Goal: Information Seeking & Learning: Learn about a topic

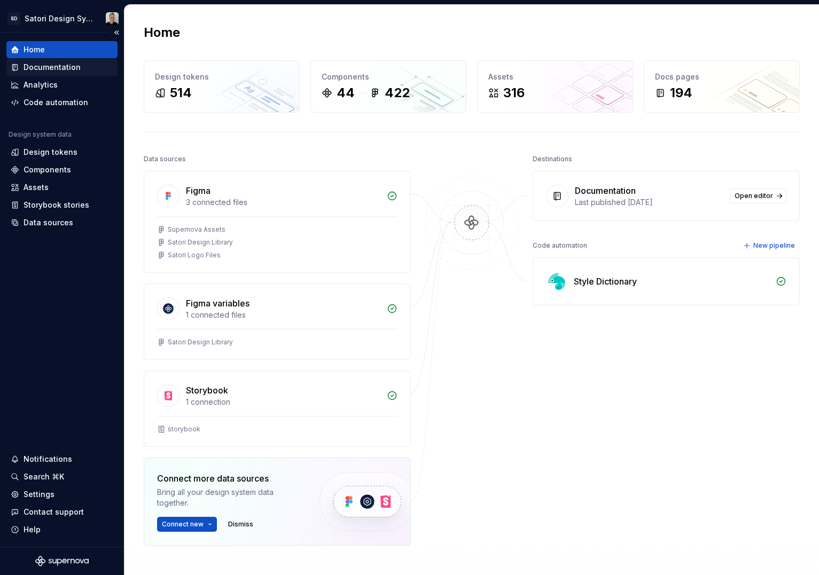
click at [68, 68] on div "Documentation" at bounding box center [52, 67] width 57 height 11
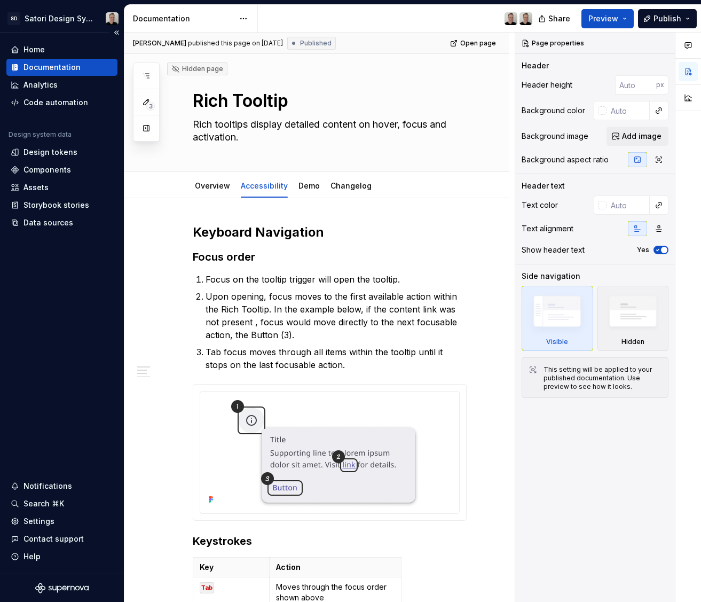
click at [42, 67] on div "Documentation" at bounding box center [52, 67] width 57 height 11
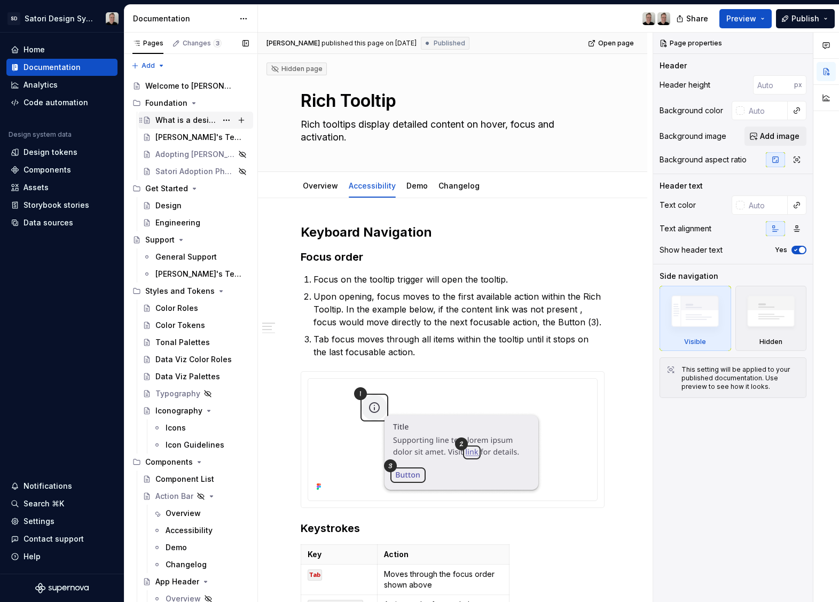
click at [171, 117] on div "What is a design system?" at bounding box center [185, 120] width 61 height 11
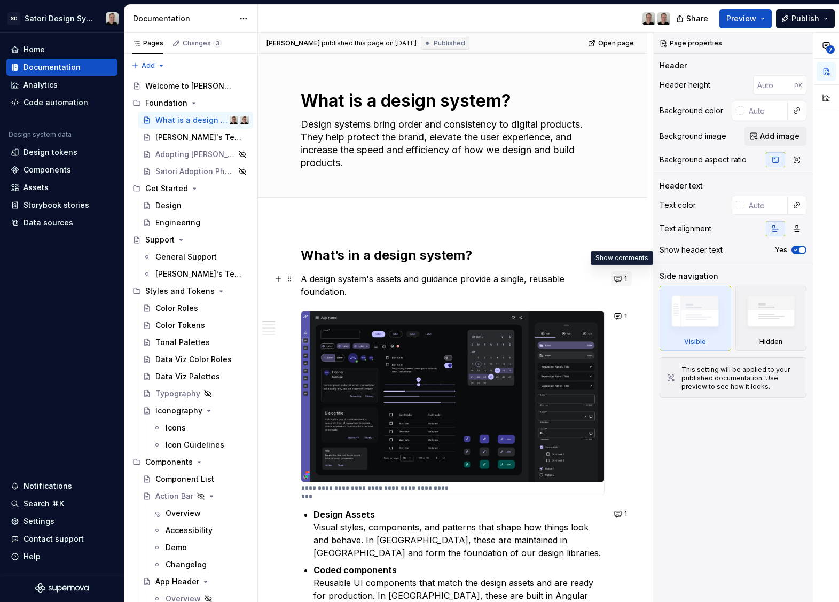
click at [615, 280] on button "1" at bounding box center [621, 278] width 21 height 15
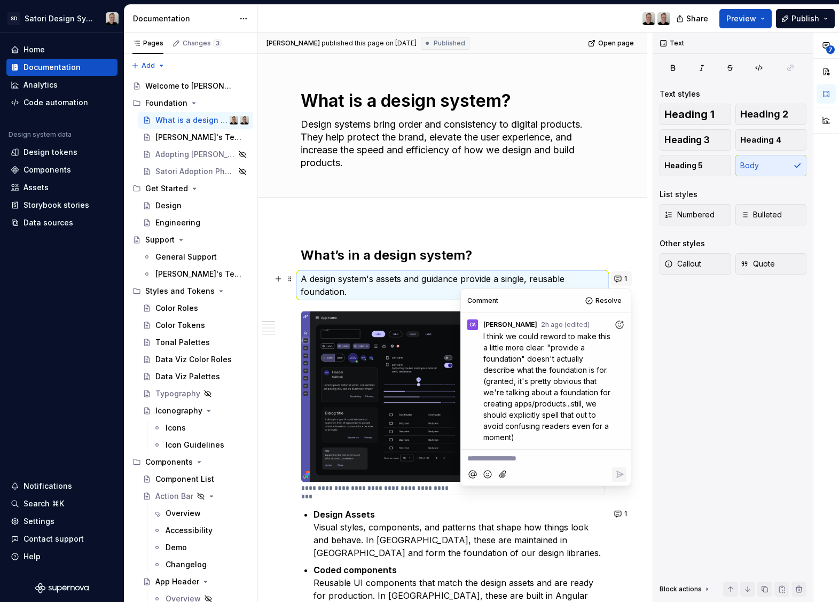
click at [615, 280] on button "1" at bounding box center [621, 278] width 21 height 15
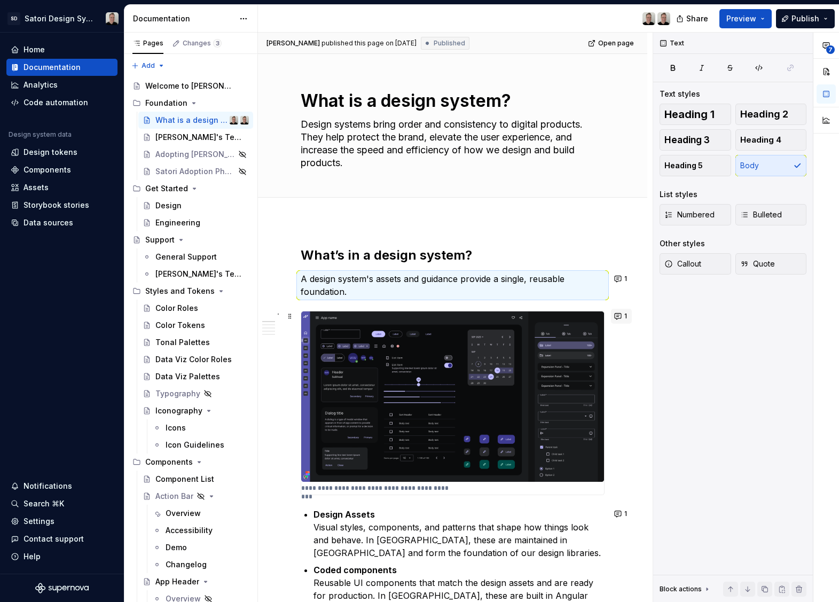
click at [615, 316] on button "1" at bounding box center [621, 316] width 21 height 15
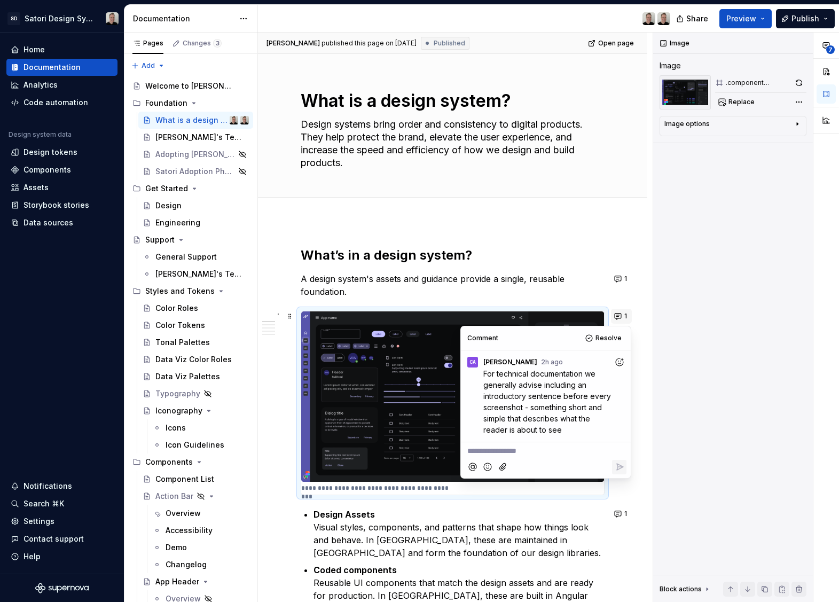
click at [615, 316] on button "1" at bounding box center [621, 316] width 21 height 15
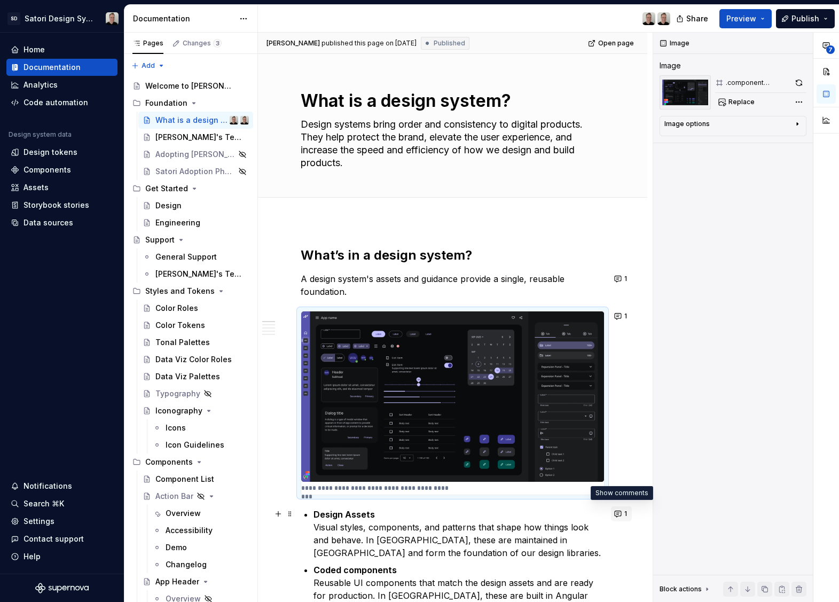
click at [619, 512] on button "1" at bounding box center [621, 513] width 21 height 15
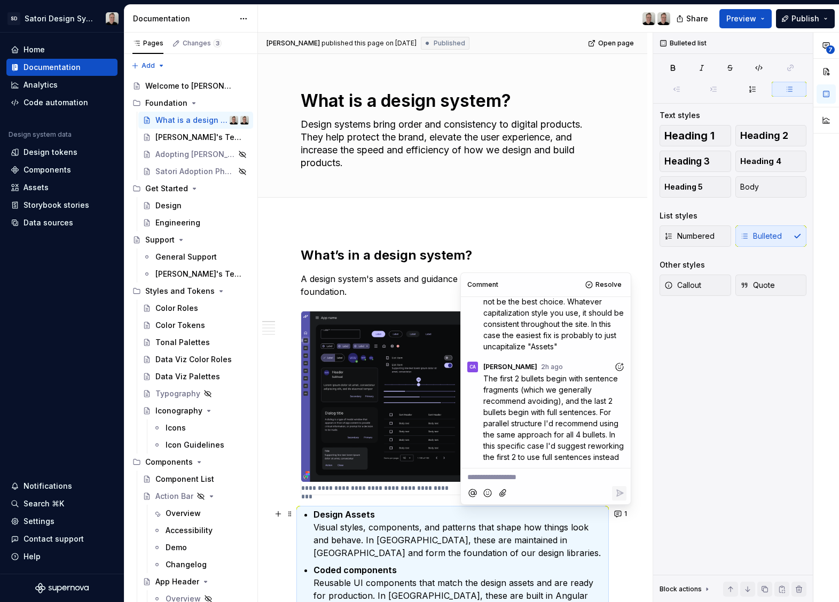
scroll to position [340, 0]
click at [617, 548] on div "**********" at bounding box center [455, 318] width 395 height 570
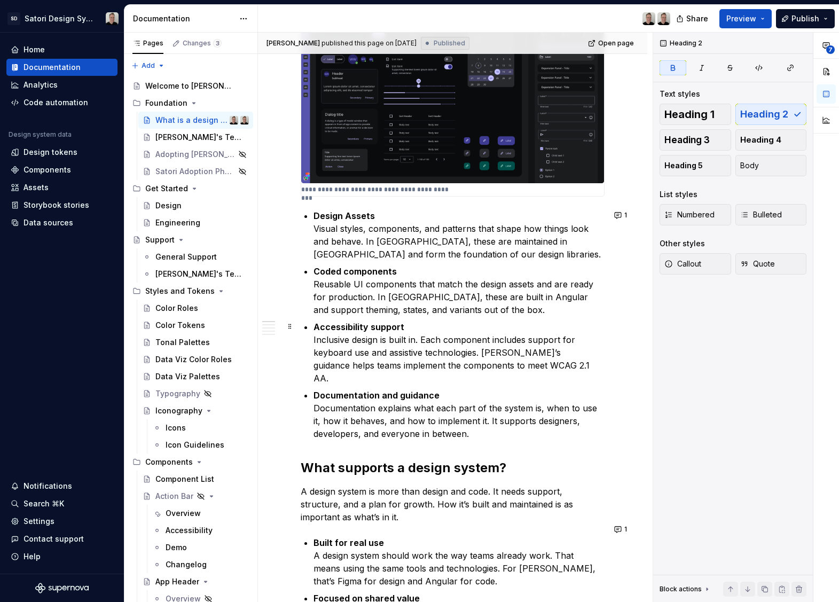
scroll to position [304, 0]
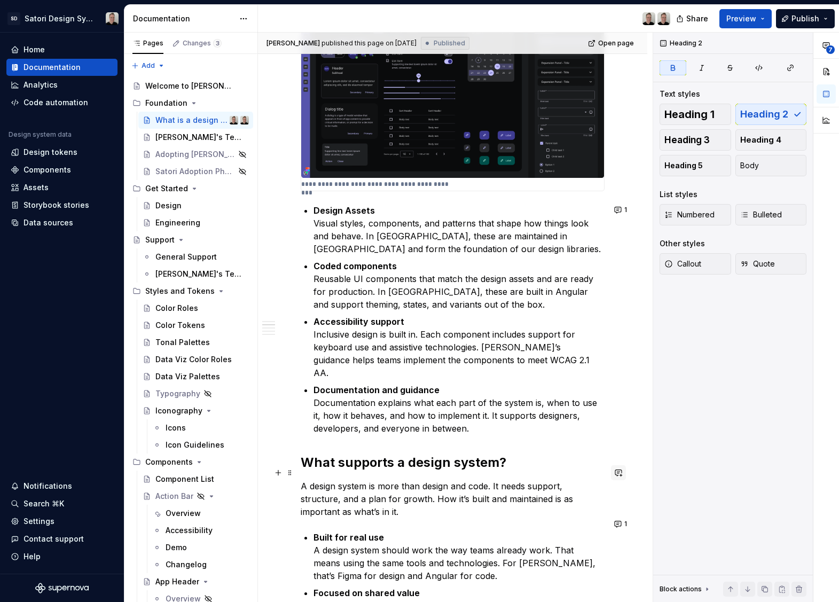
click at [618, 476] on button "button" at bounding box center [618, 472] width 15 height 15
click at [621, 520] on button "1" at bounding box center [621, 524] width 21 height 15
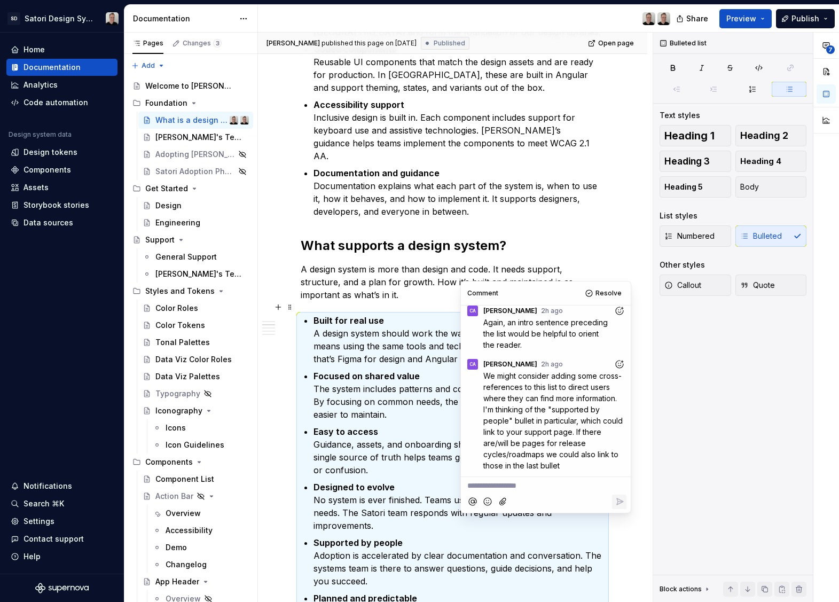
scroll to position [609, 0]
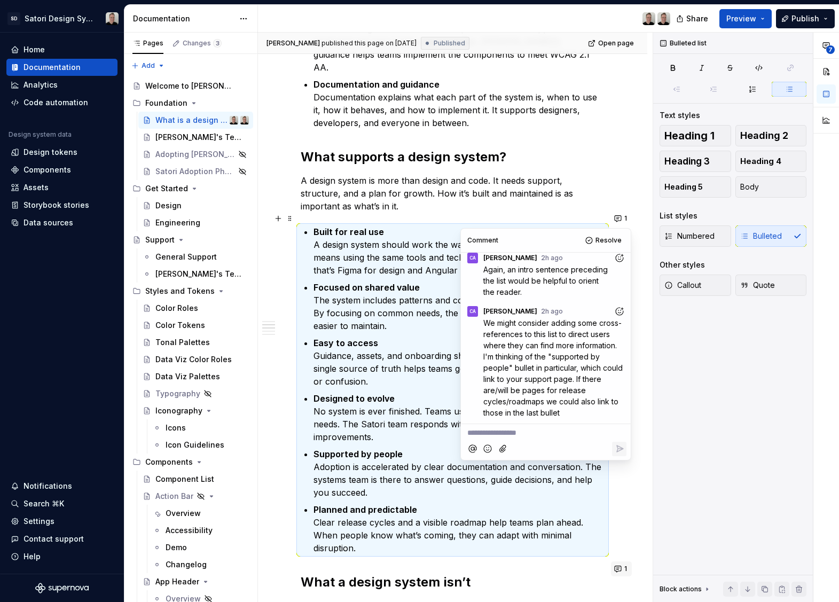
click at [619, 567] on button "1" at bounding box center [621, 568] width 21 height 15
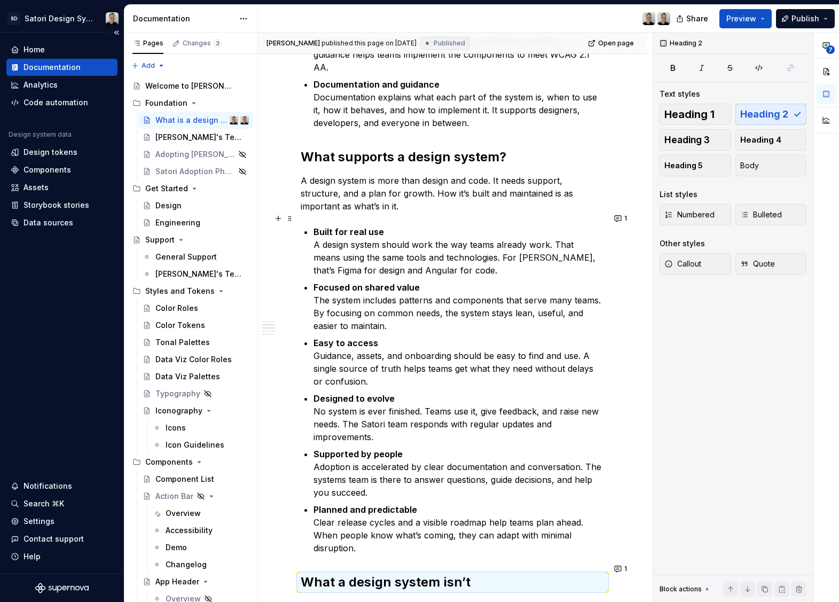
click at [41, 67] on div "Documentation" at bounding box center [52, 67] width 57 height 11
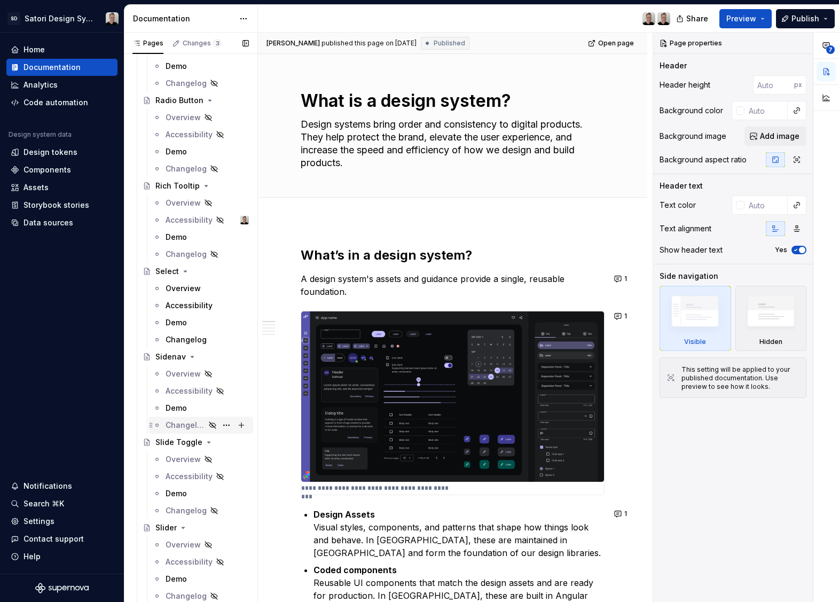
scroll to position [2704, 0]
click at [178, 288] on div "Overview" at bounding box center [183, 288] width 35 height 11
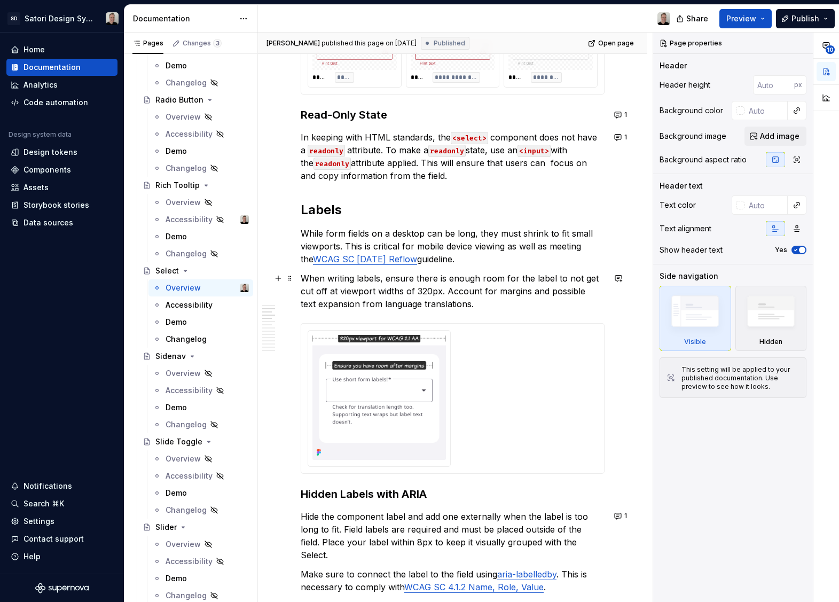
scroll to position [385, 0]
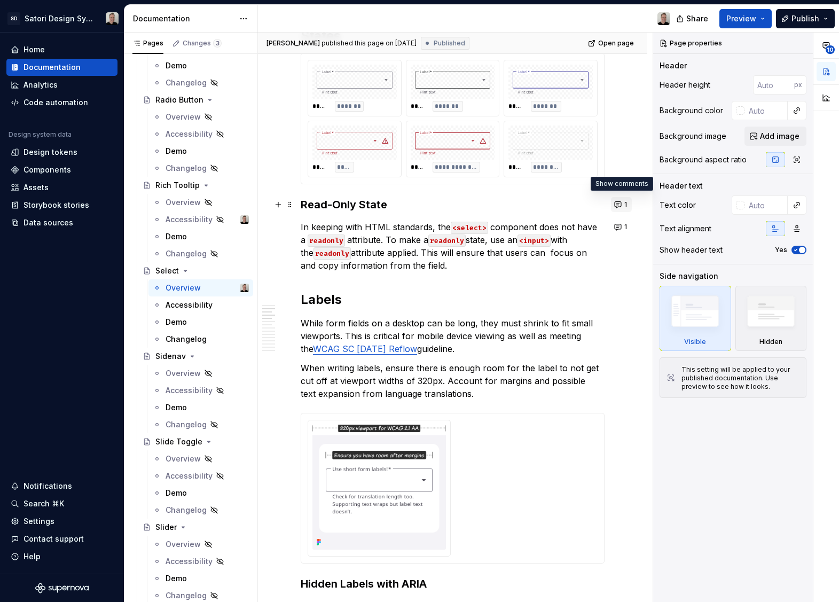
type textarea "*"
click at [615, 204] on button "1" at bounding box center [621, 204] width 21 height 15
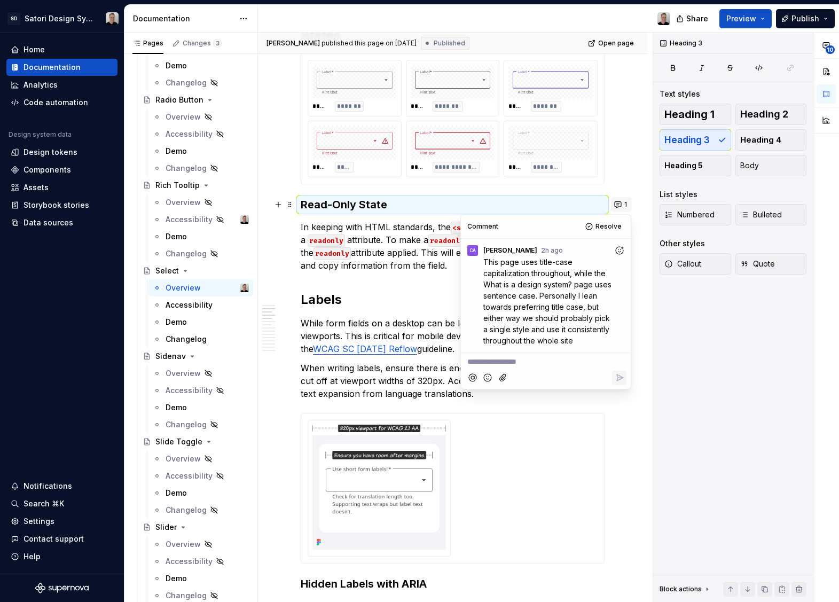
click at [615, 204] on button "1" at bounding box center [621, 204] width 21 height 15
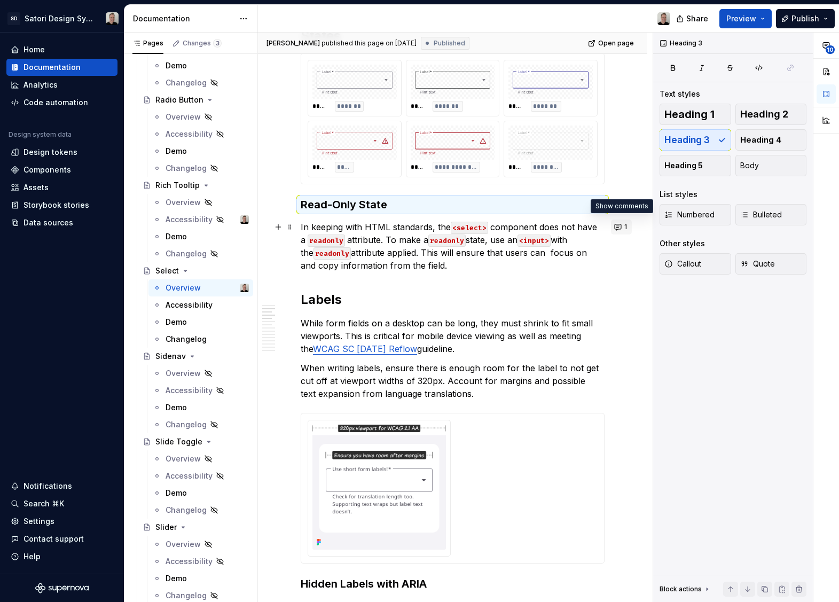
click at [619, 228] on button "1" at bounding box center [621, 227] width 21 height 15
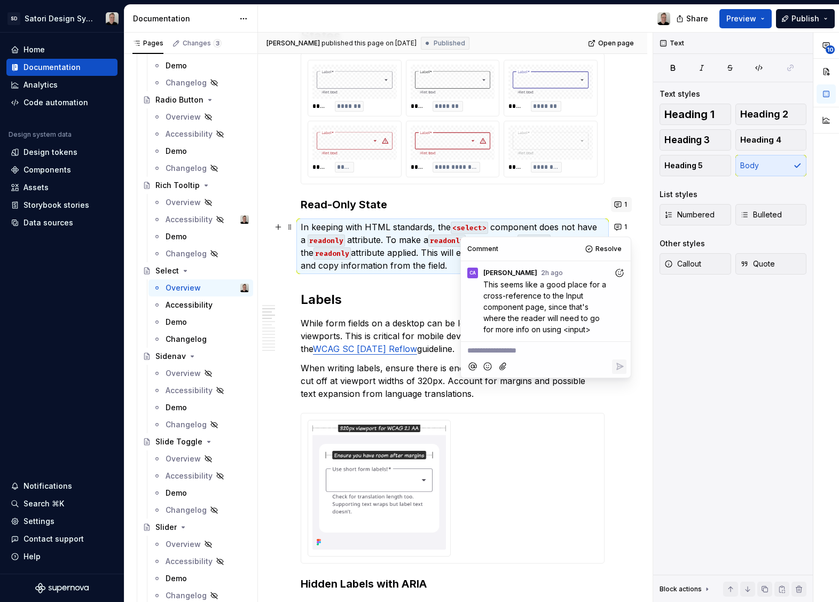
click at [622, 204] on button "1" at bounding box center [621, 204] width 21 height 15
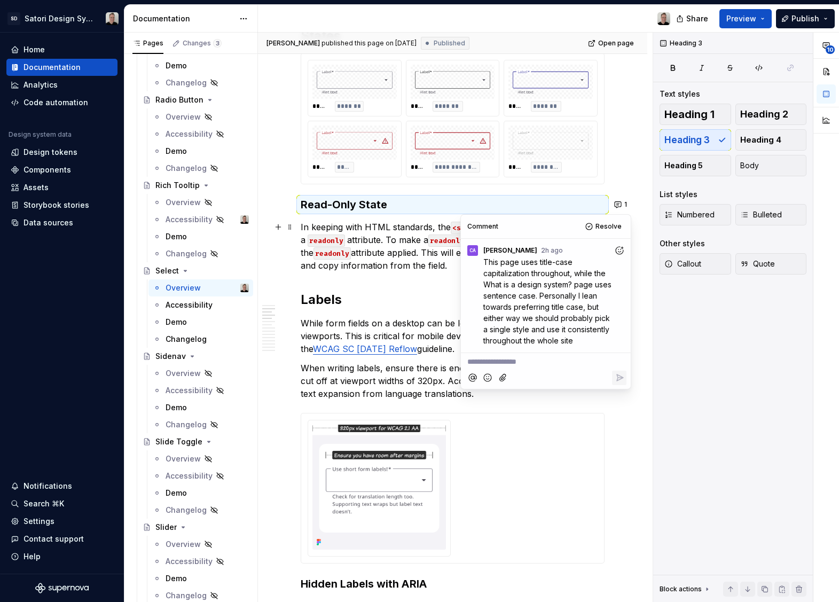
click at [534, 368] on p "**********" at bounding box center [545, 361] width 157 height 11
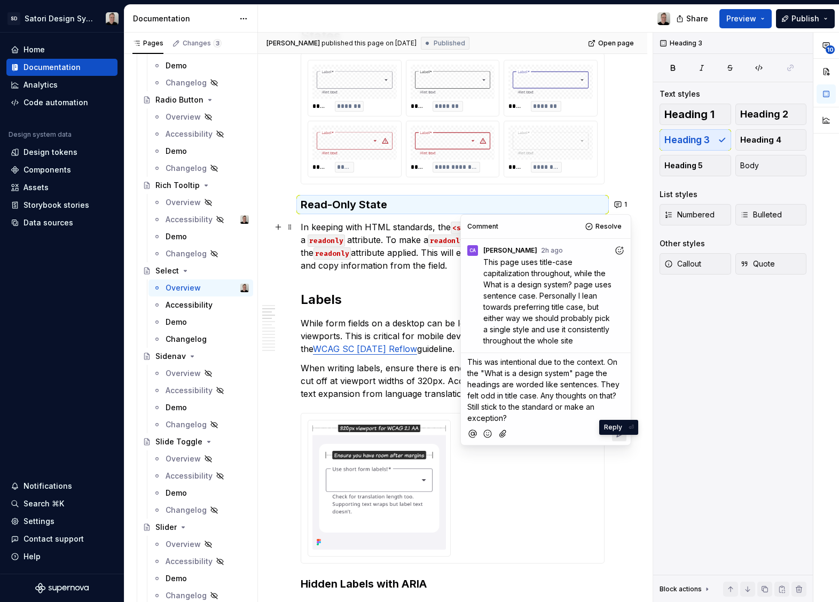
click at [620, 439] on icon "Reply" at bounding box center [619, 433] width 11 height 11
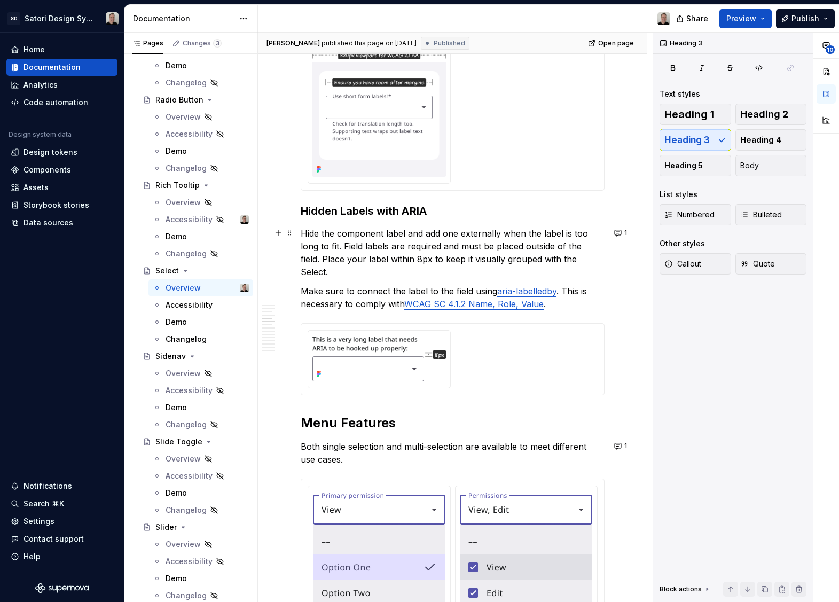
scroll to position [758, 0]
click at [619, 234] on button "1" at bounding box center [621, 232] width 21 height 15
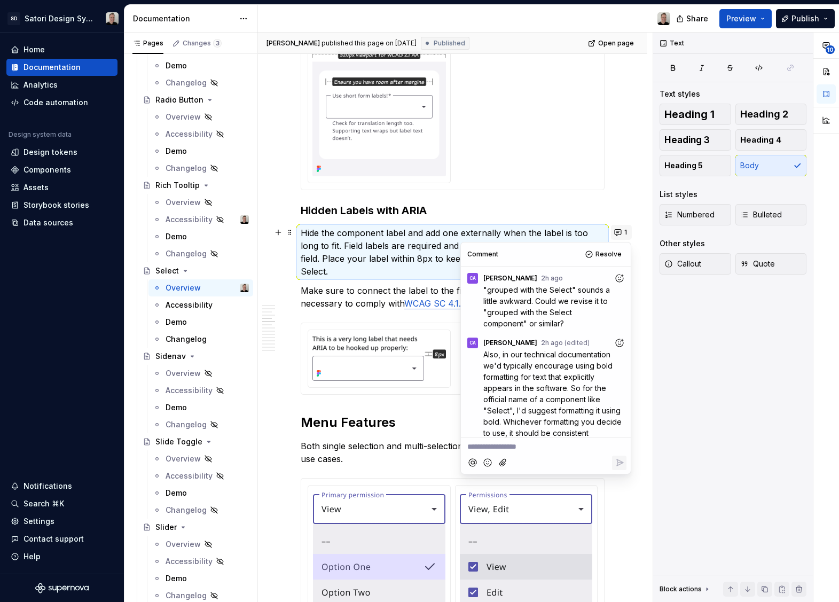
scroll to position [196, 0]
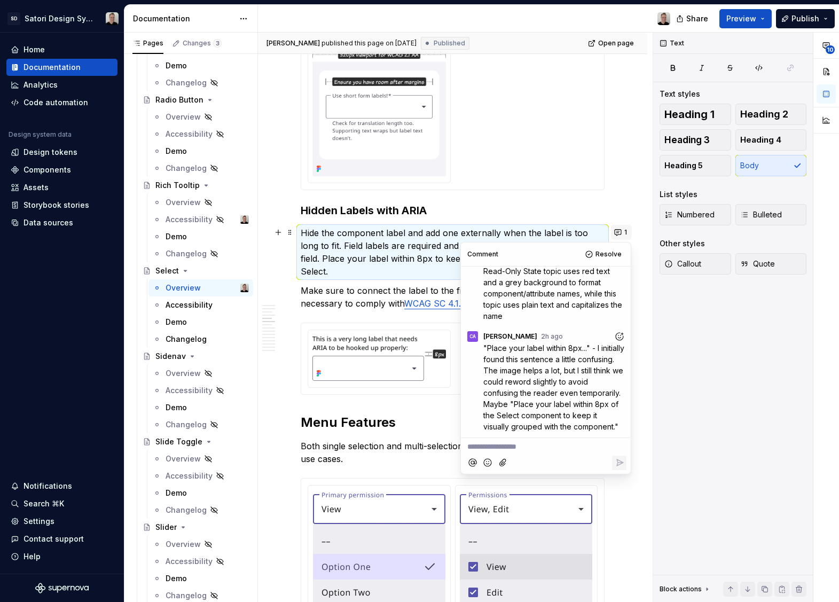
click at [619, 234] on button "1" at bounding box center [621, 232] width 21 height 15
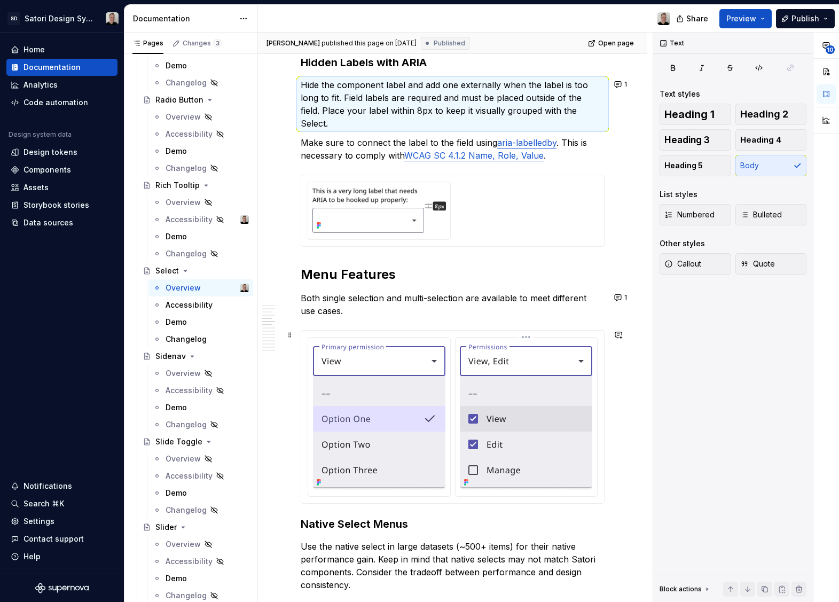
scroll to position [930, 0]
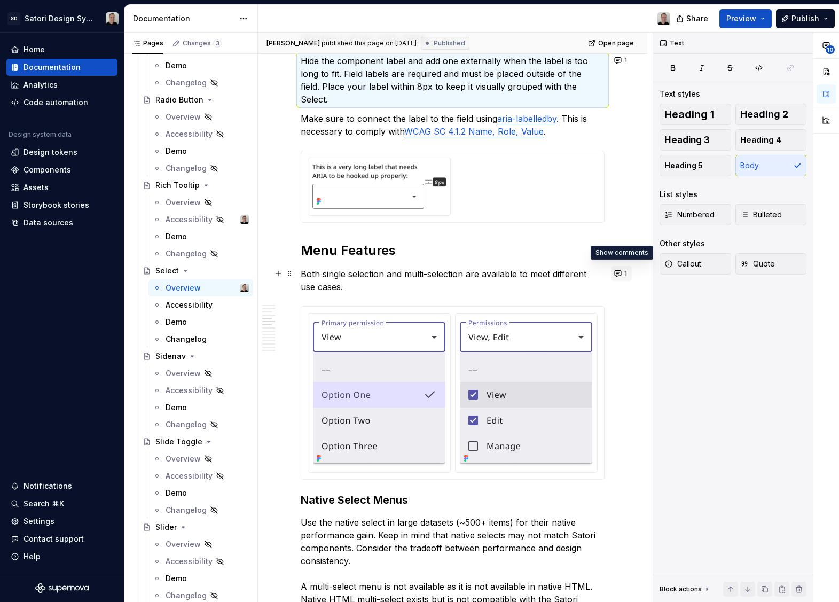
click at [620, 276] on button "1" at bounding box center [621, 273] width 21 height 15
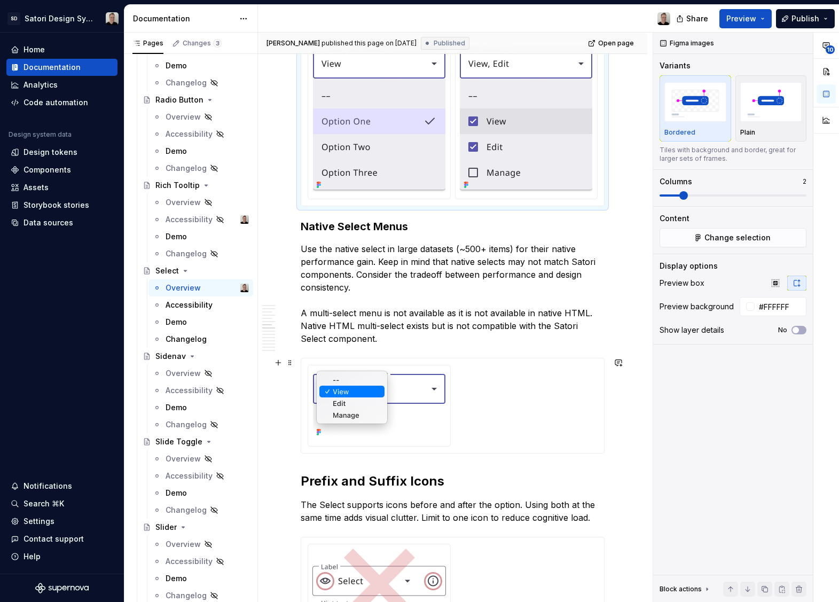
scroll to position [1210, 0]
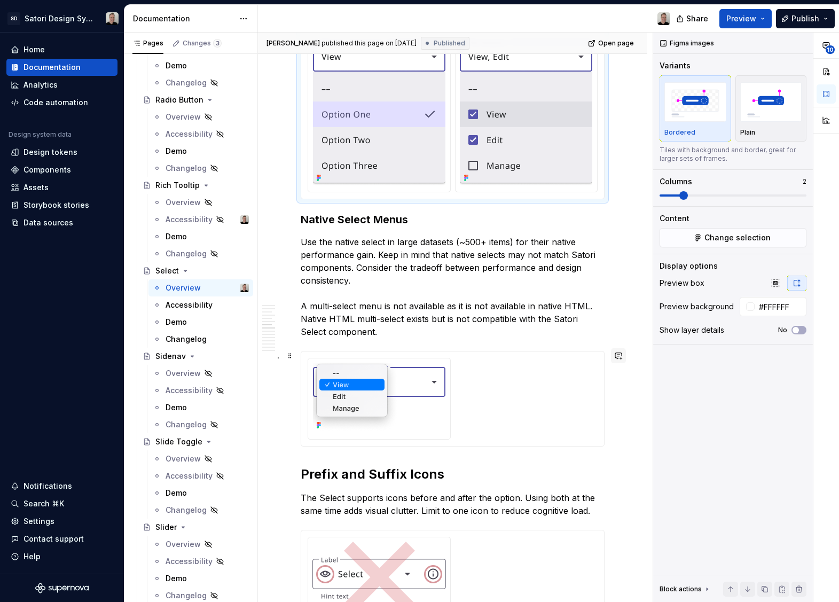
click at [617, 351] on button "button" at bounding box center [618, 355] width 15 height 15
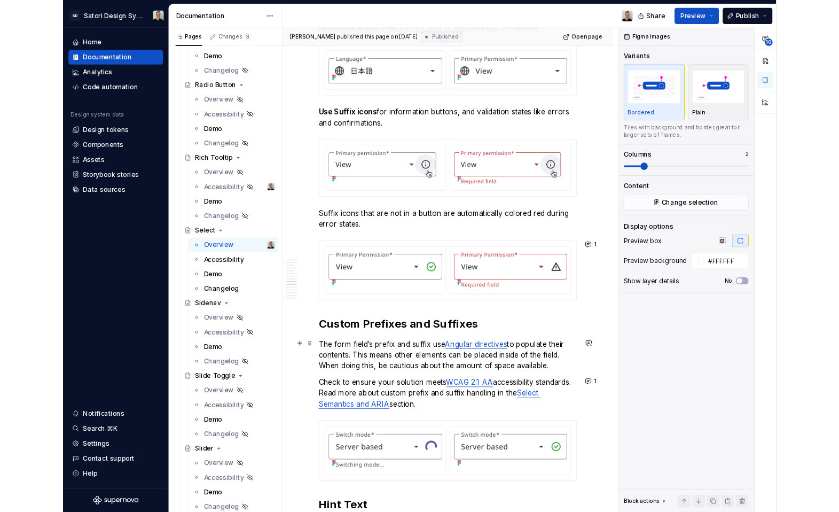
scroll to position [1825, 0]
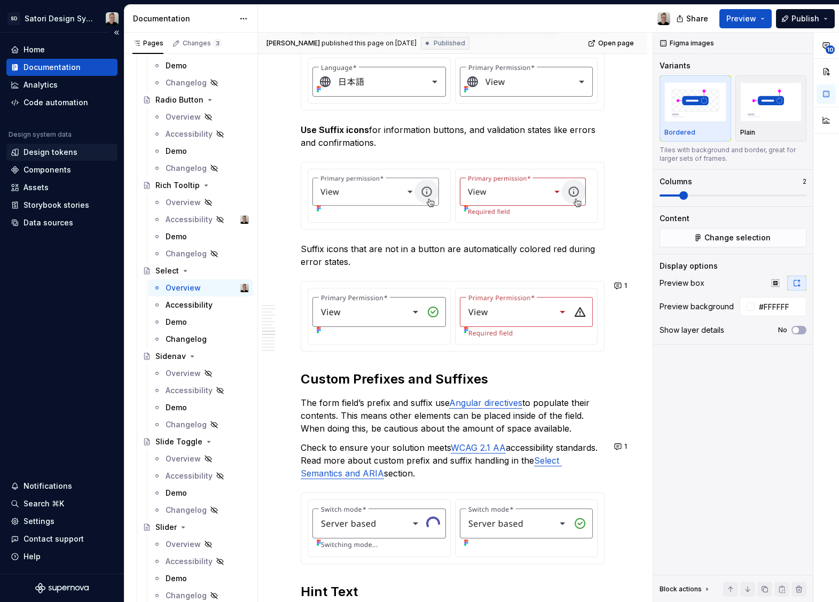
click at [42, 157] on div "Design tokens" at bounding box center [51, 152] width 54 height 11
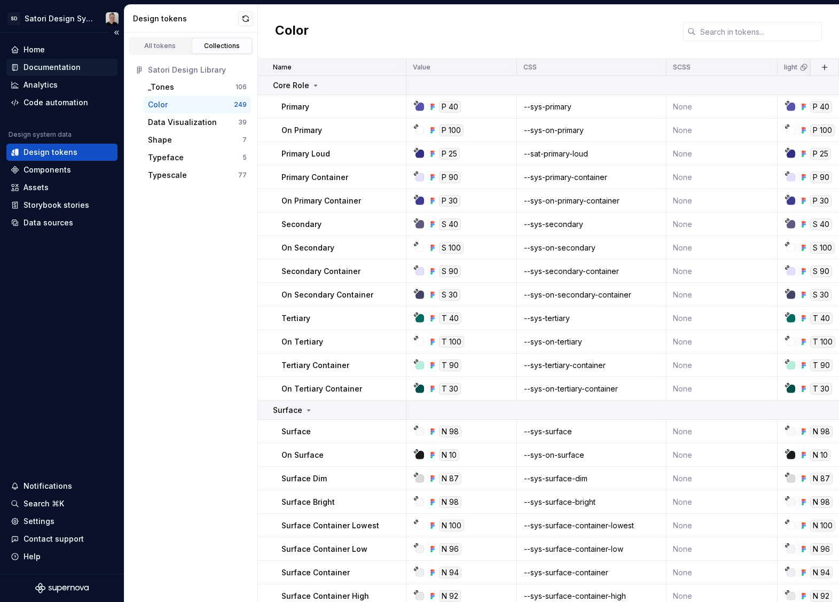
click at [51, 66] on div "Documentation" at bounding box center [52, 67] width 57 height 11
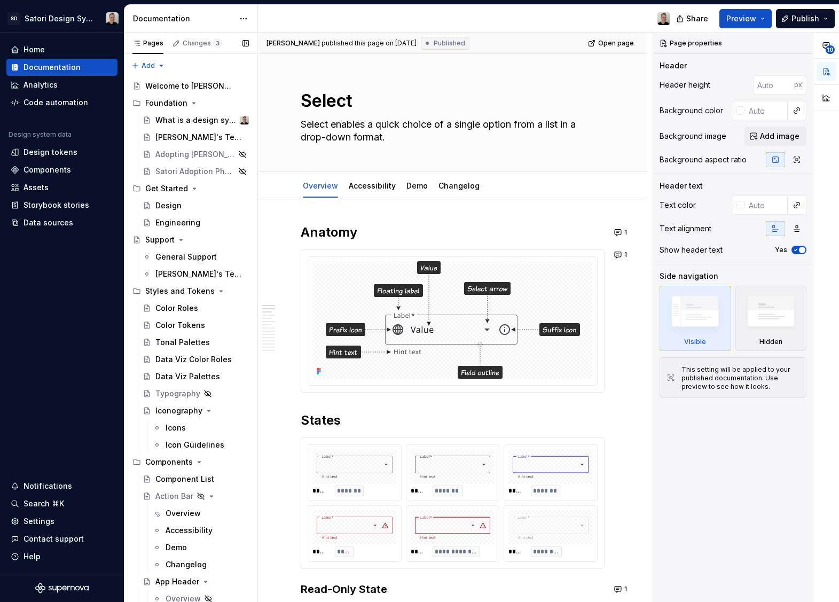
click at [166, 269] on div "[PERSON_NAME]'s Team" at bounding box center [199, 274] width 88 height 11
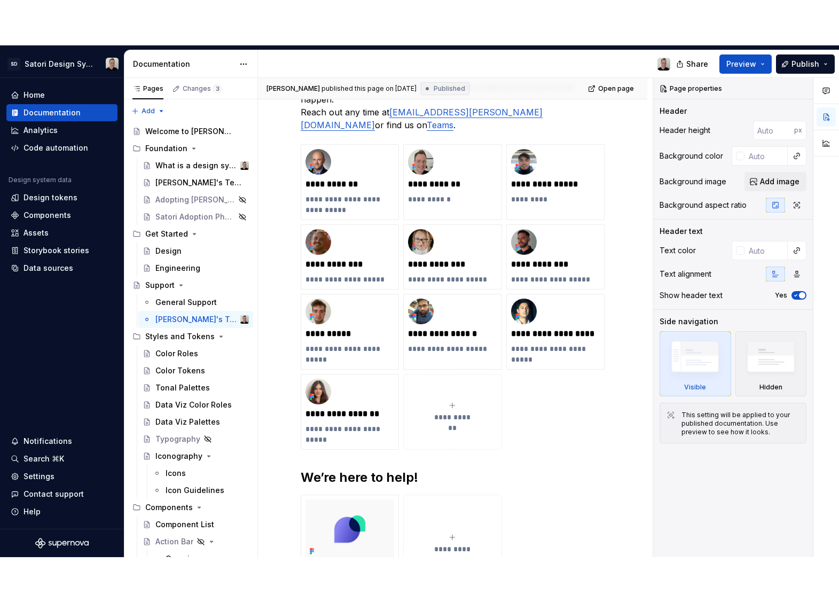
scroll to position [176, 0]
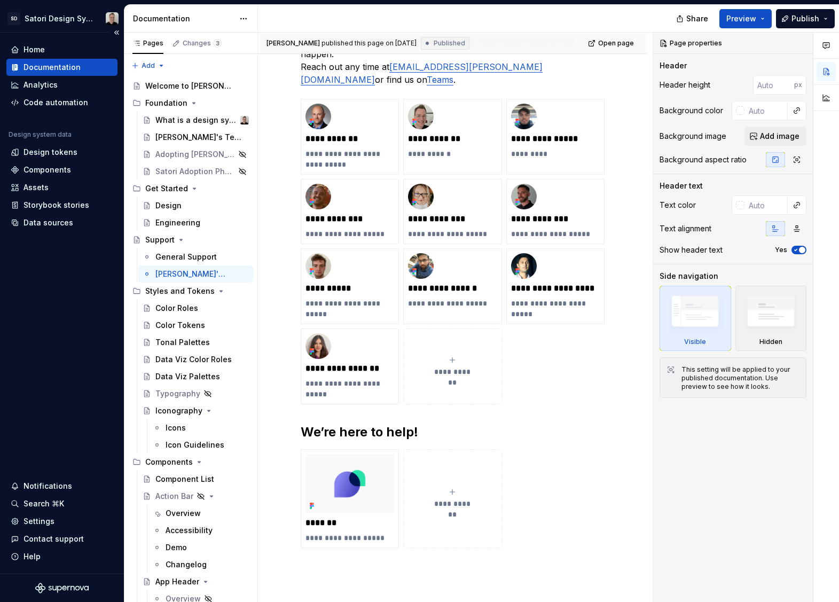
type textarea "*"
